Goal: Check status: Check status

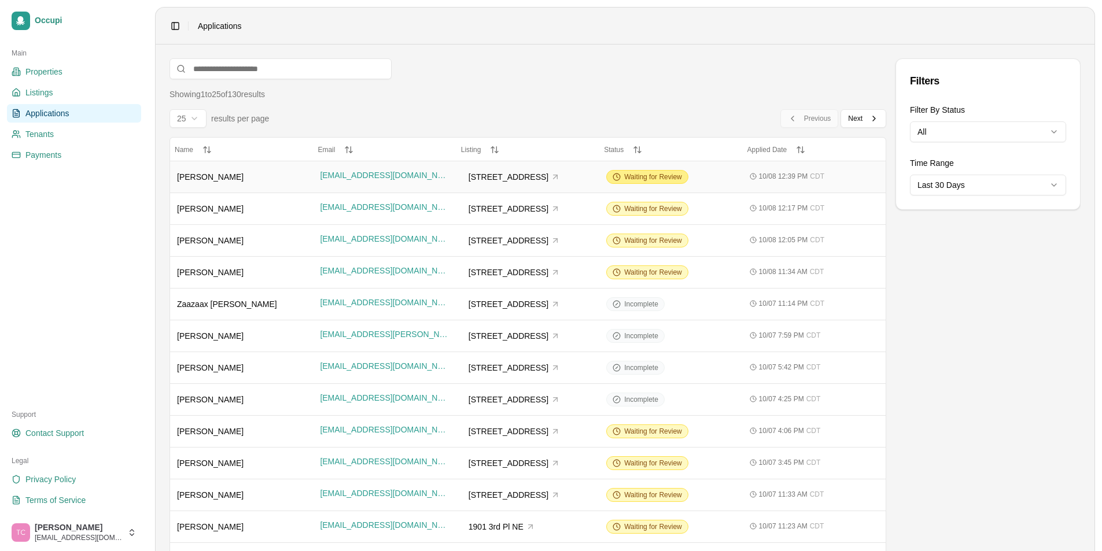
click at [651, 174] on span "Waiting for Review" at bounding box center [653, 176] width 58 height 9
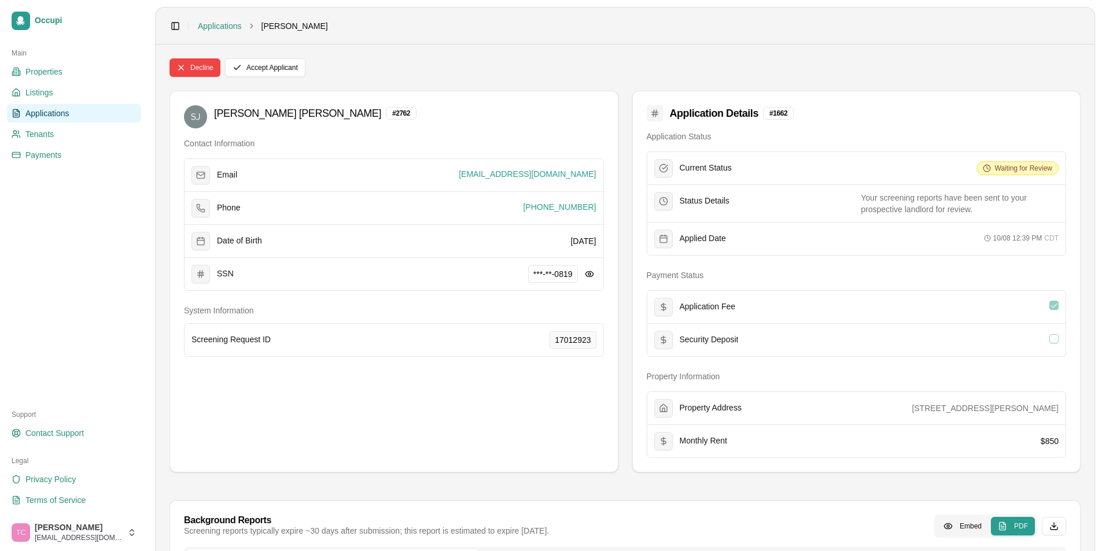
click at [47, 113] on span "Applications" at bounding box center [47, 114] width 44 height 12
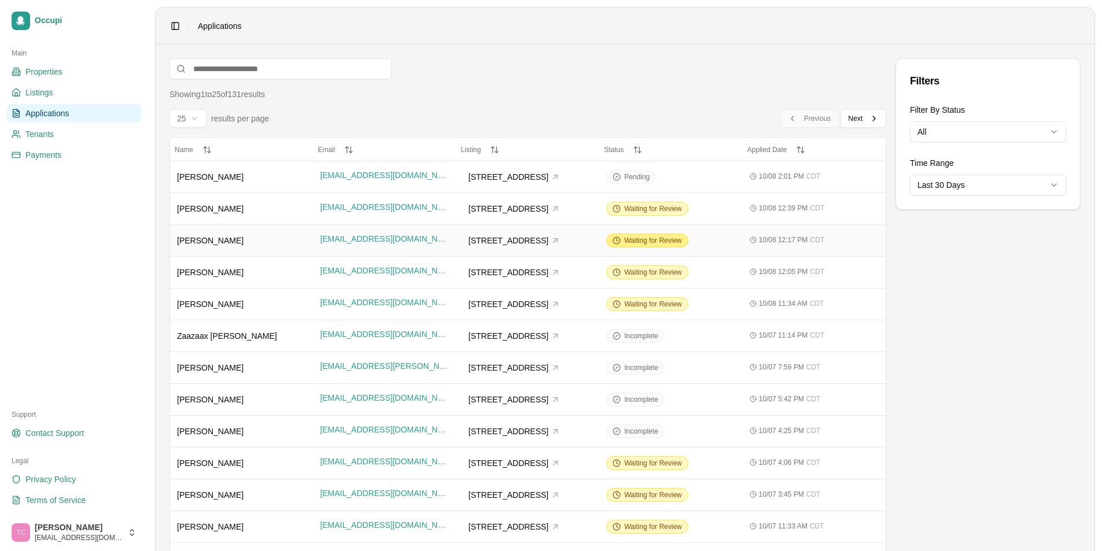
click at [653, 238] on span "Waiting for Review" at bounding box center [653, 240] width 58 height 9
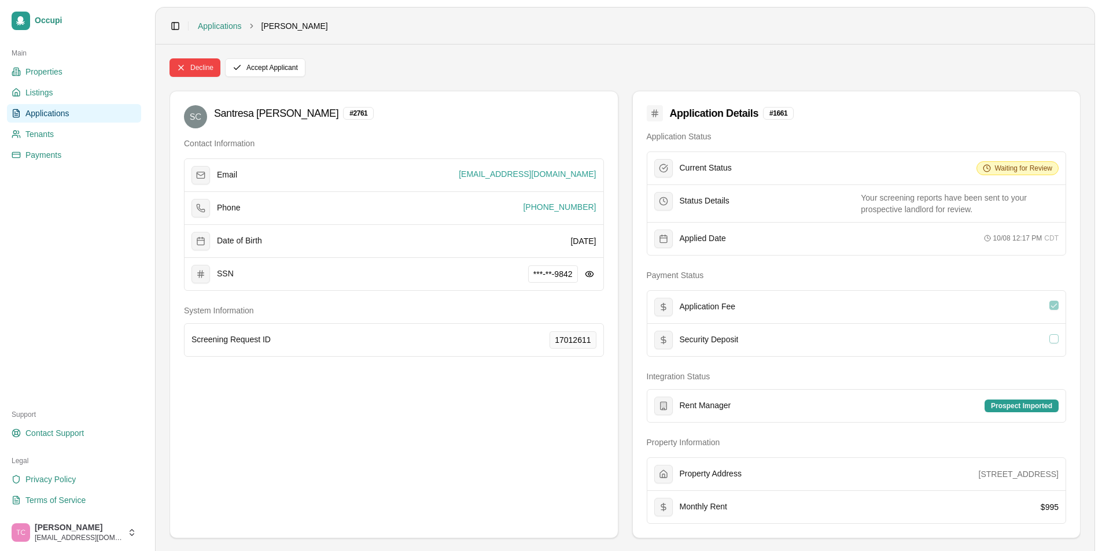
click at [43, 111] on span "Applications" at bounding box center [47, 114] width 44 height 12
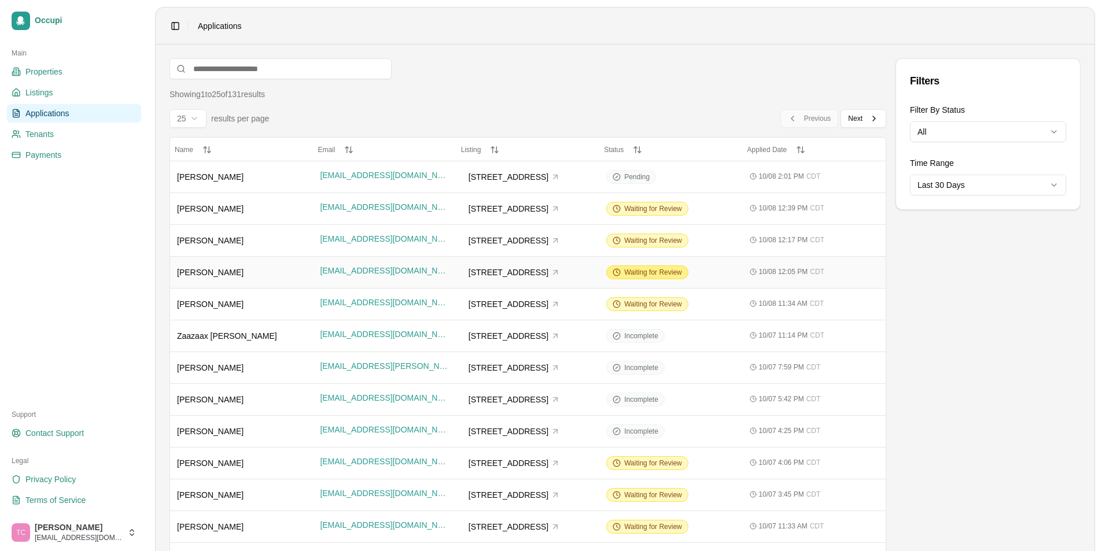
click at [641, 271] on span "Waiting for Review" at bounding box center [653, 272] width 58 height 9
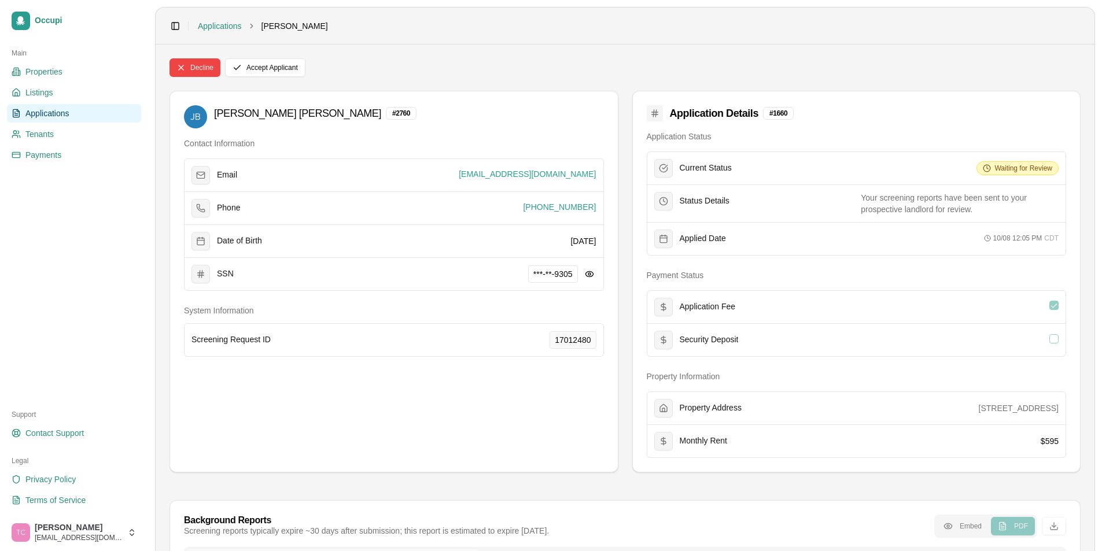
click at [51, 115] on span "Applications" at bounding box center [47, 114] width 44 height 12
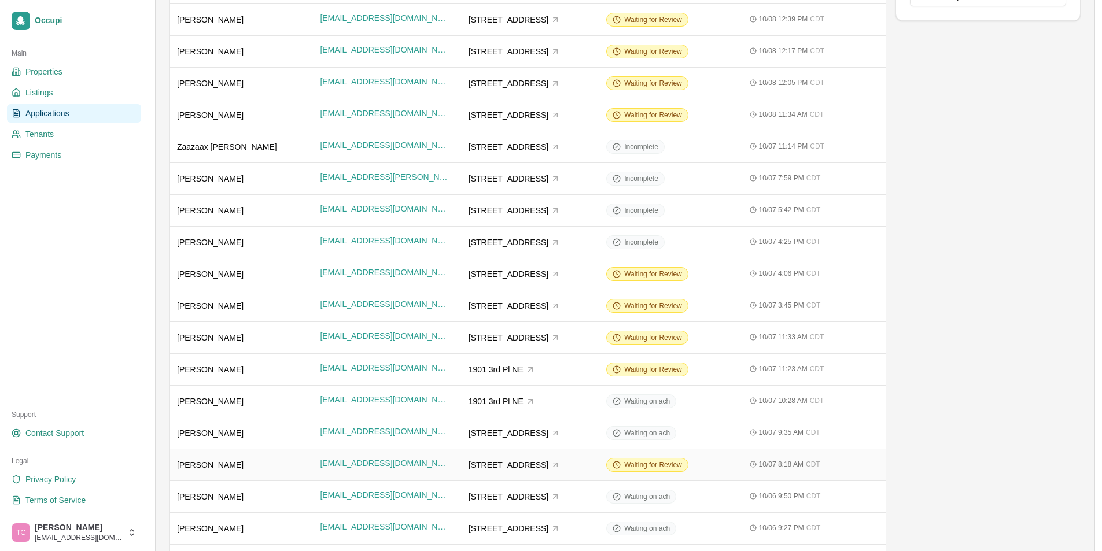
scroll to position [189, 0]
